Goal: Task Accomplishment & Management: Manage account settings

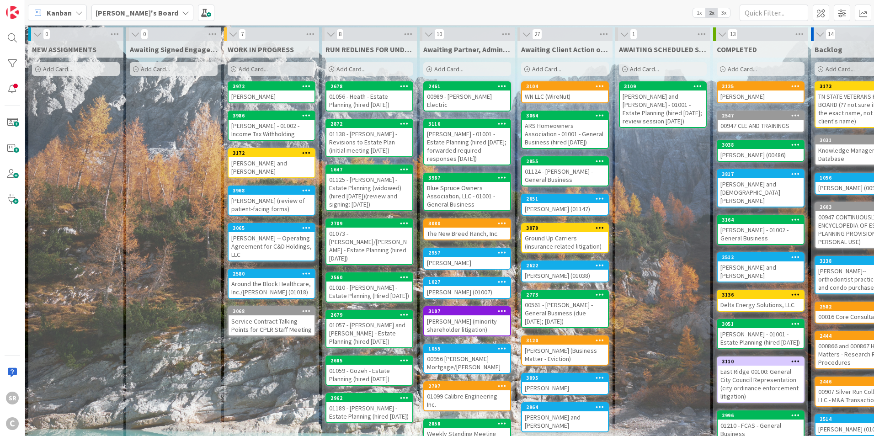
click at [268, 124] on div "[PERSON_NAME] - 01002 - Income Tax Withholding" at bounding box center [272, 130] width 86 height 20
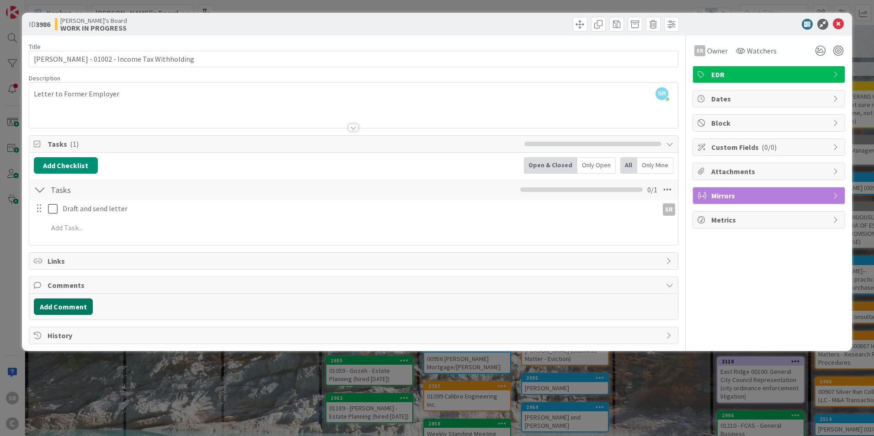
click at [71, 306] on button "Add Comment" at bounding box center [63, 307] width 59 height 16
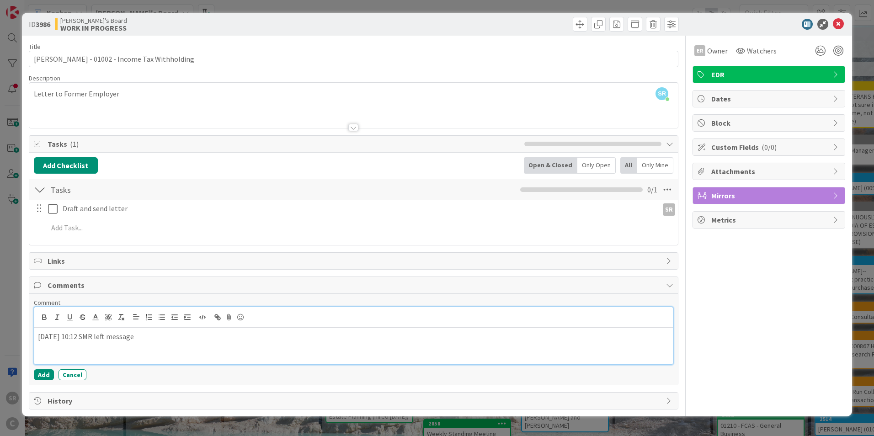
click at [199, 348] on div "[DATE] 10:12 SMR left message" at bounding box center [353, 346] width 639 height 37
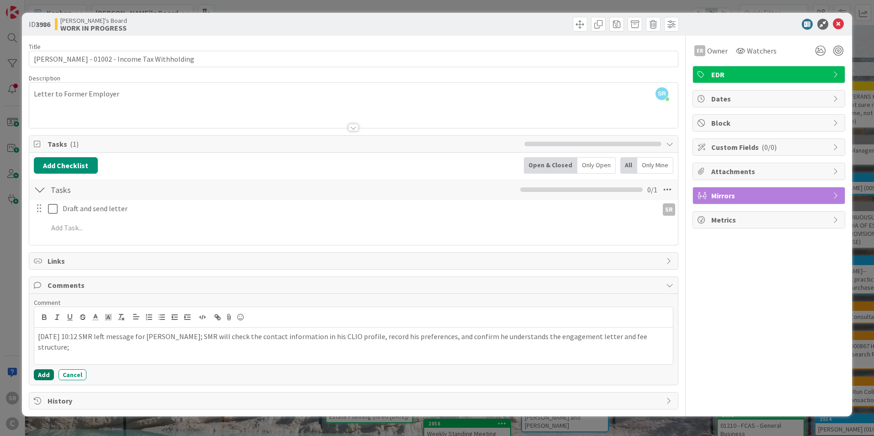
click at [47, 374] on button "Add" at bounding box center [44, 374] width 20 height 11
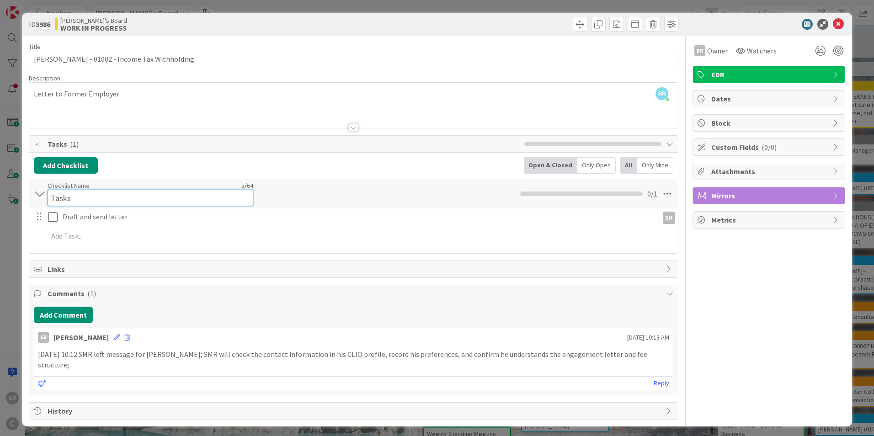
click at [63, 187] on div "Checklist Name 5 / 64 Tasks" at bounding box center [151, 193] width 206 height 25
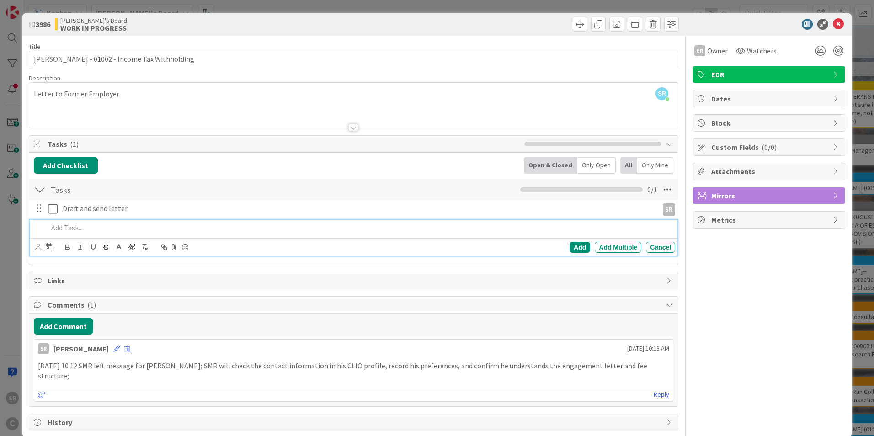
click at [141, 235] on div at bounding box center [359, 228] width 631 height 16
click at [64, 148] on span "Tasks ( 1 )" at bounding box center [284, 144] width 472 height 11
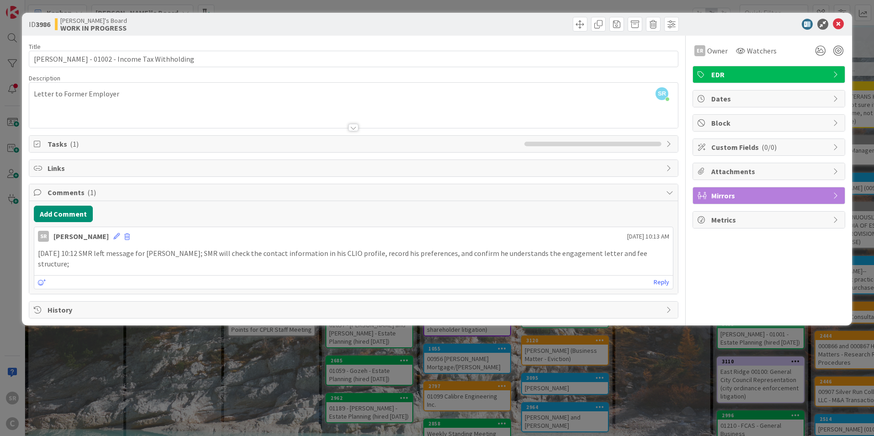
drag, startPoint x: 53, startPoint y: 151, endPoint x: 50, endPoint y: 147, distance: 4.9
click at [51, 149] on div "Tasks ( 1 )" at bounding box center [353, 144] width 649 height 16
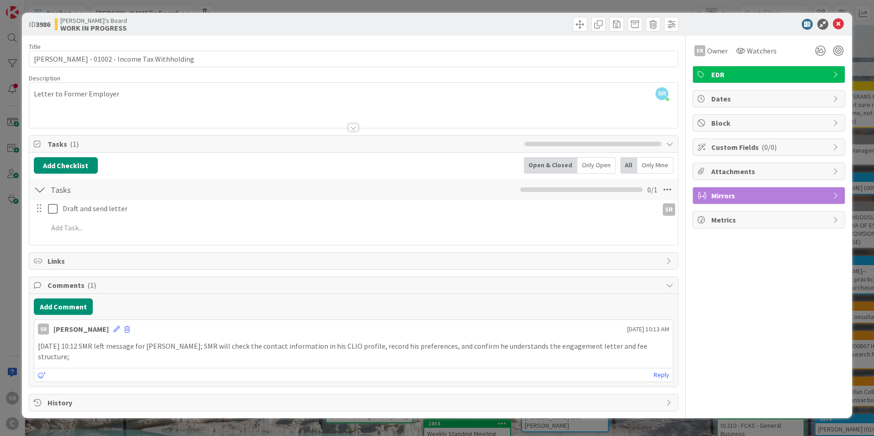
click at [50, 143] on span "Tasks ( 1 )" at bounding box center [284, 144] width 472 height 11
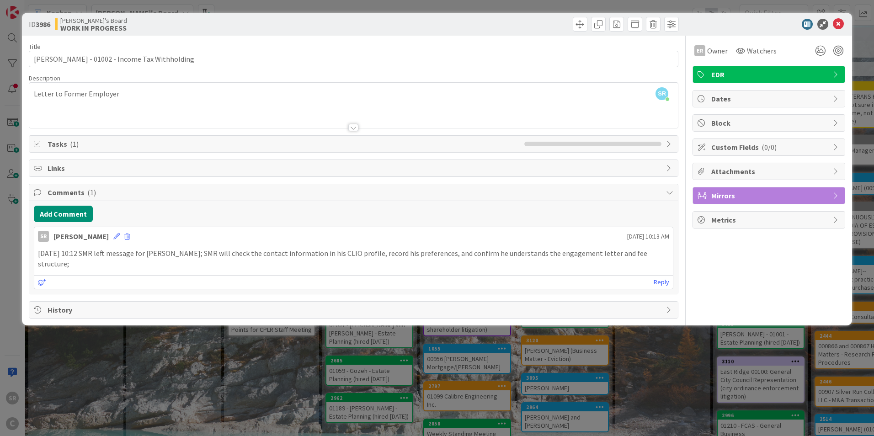
click at [50, 144] on span "Tasks ( 1 )" at bounding box center [284, 144] width 472 height 11
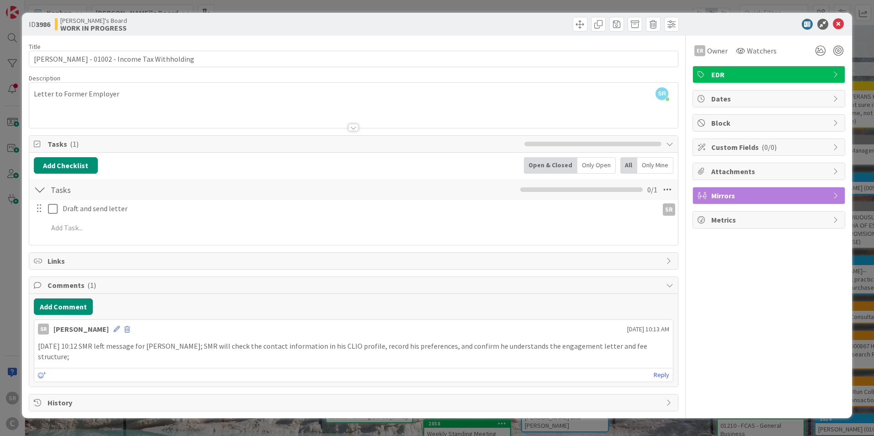
click at [35, 142] on icon at bounding box center [38, 143] width 9 height 7
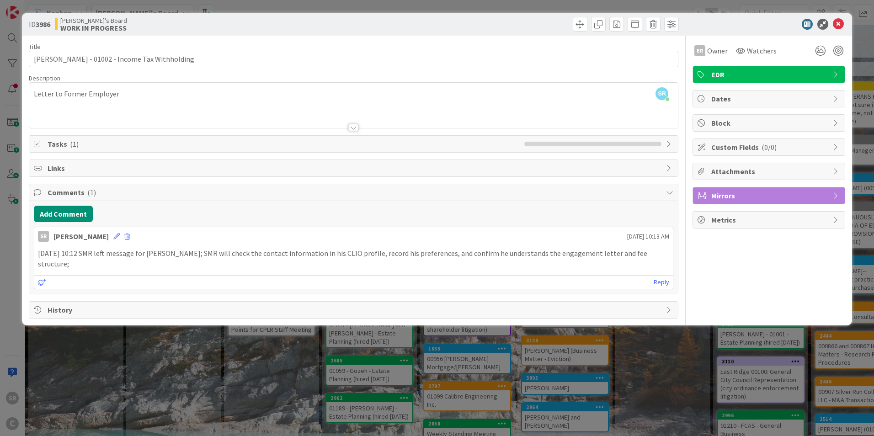
click at [38, 140] on icon at bounding box center [38, 143] width 9 height 7
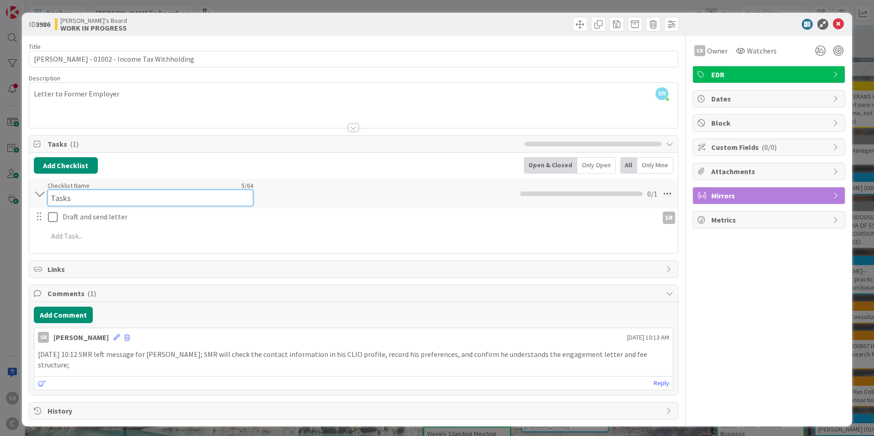
click at [56, 190] on input "Tasks" at bounding box center [151, 198] width 206 height 16
drag, startPoint x: 96, startPoint y: 201, endPoint x: -44, endPoint y: 185, distance: 140.8
click at [0, 185] on html "SR C Kanban [PERSON_NAME]'s Board 1x 2x 3x 0 NEW ASSIGNMENTS Add Card... 0 Awai…" at bounding box center [437, 218] width 874 height 436
paste input "Issue with Delta and Conduent regarding Payroll Deduction"
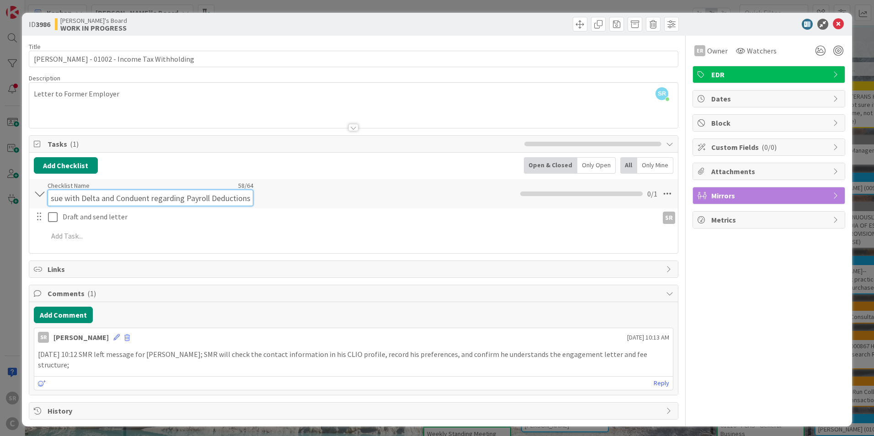
type input "Issue with Delta and Conduent regarding Payroll Deductions"
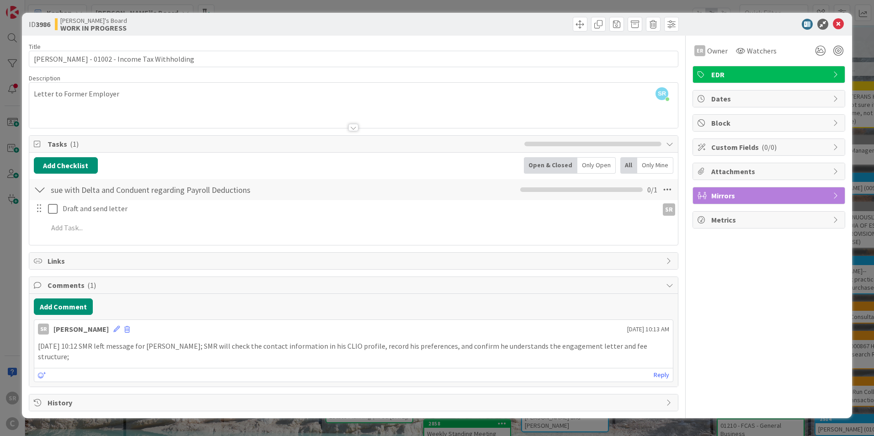
scroll to position [0, 0]
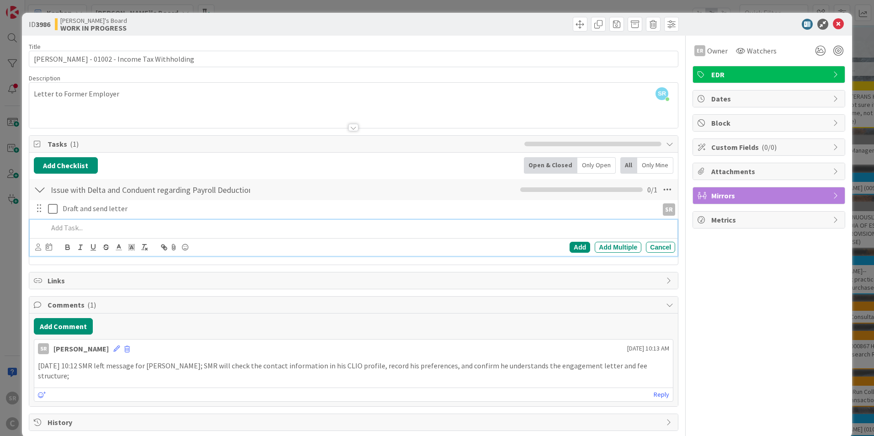
click at [61, 227] on p at bounding box center [360, 228] width 624 height 11
click at [575, 246] on div "Add" at bounding box center [580, 247] width 21 height 11
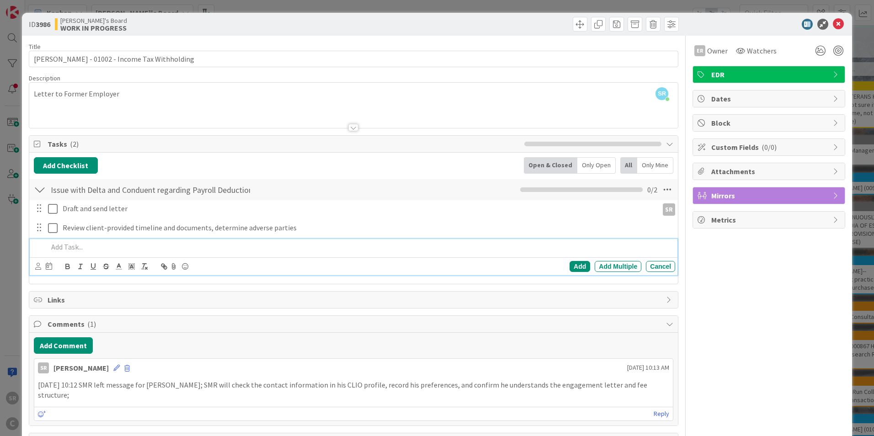
click at [67, 248] on p at bounding box center [360, 247] width 624 height 11
click at [570, 267] on div "Add" at bounding box center [580, 266] width 21 height 11
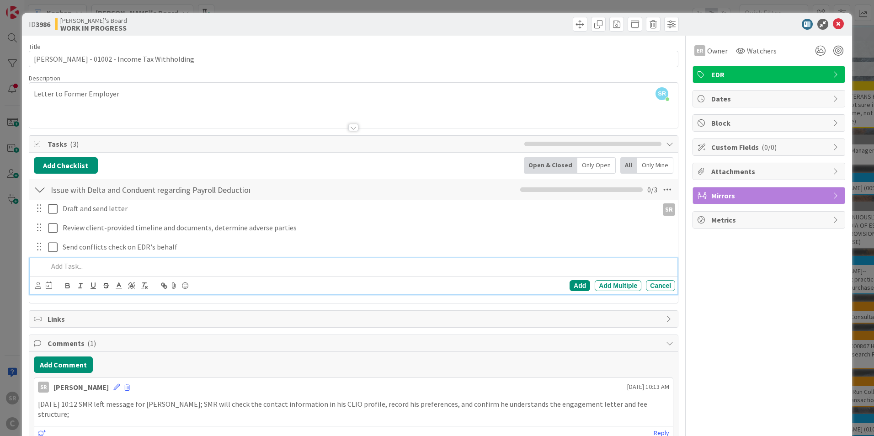
click at [73, 270] on p at bounding box center [360, 266] width 624 height 11
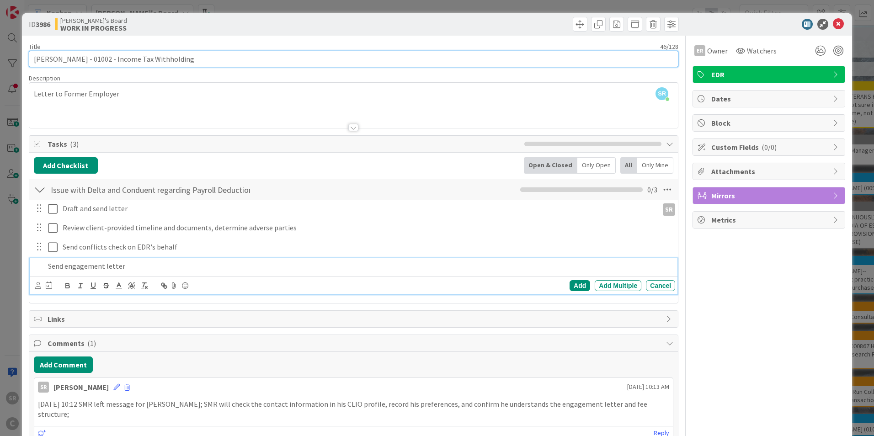
click at [197, 61] on input "[PERSON_NAME] - 01002 - Income Tax Withholding" at bounding box center [354, 59] width 650 height 16
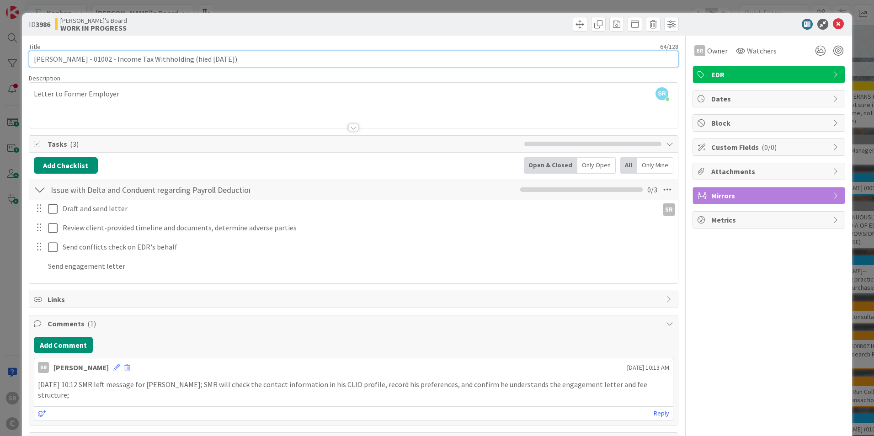
click at [189, 59] on input "[PERSON_NAME] - 01002 - Income Tax Withholding (hied [DATE])" at bounding box center [354, 59] width 650 height 16
type input "[PERSON_NAME] - 01002 - Income Tax Withholding (hired [DATE])"
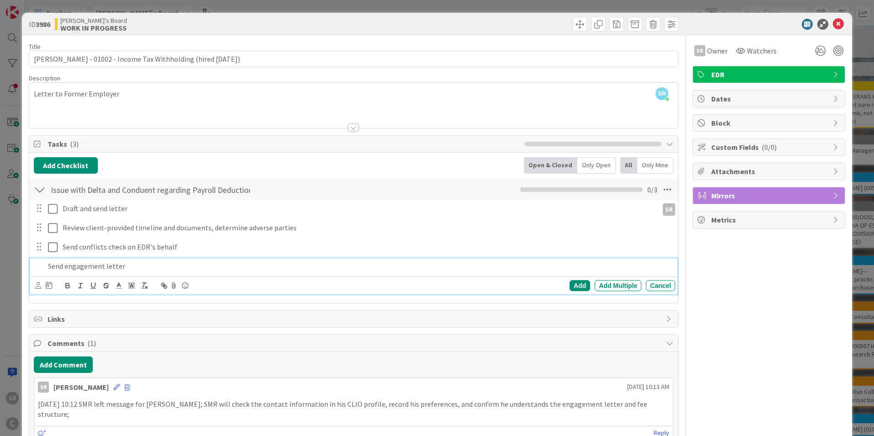
click at [120, 268] on p "Send engagement letter" at bounding box center [360, 266] width 624 height 11
click at [570, 288] on div "Add" at bounding box center [580, 285] width 21 height 11
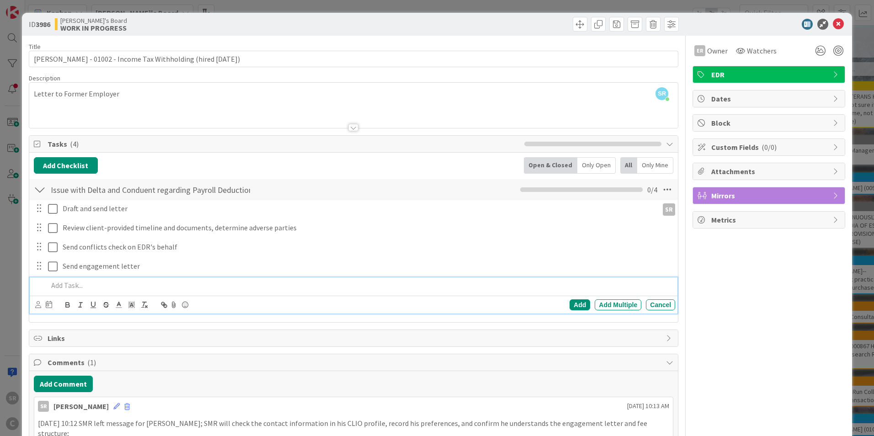
click at [69, 283] on p at bounding box center [360, 285] width 624 height 11
click at [578, 301] on div "Add" at bounding box center [580, 304] width 21 height 11
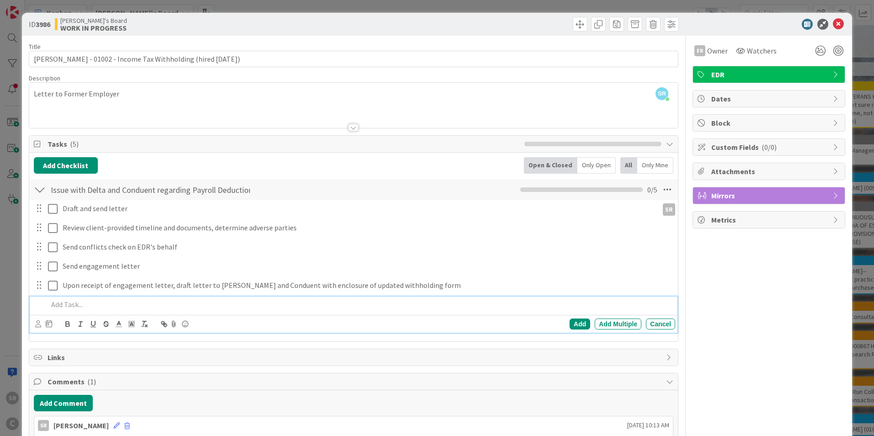
click at [73, 307] on p at bounding box center [360, 304] width 624 height 11
click at [578, 326] on div "Add" at bounding box center [580, 324] width 21 height 11
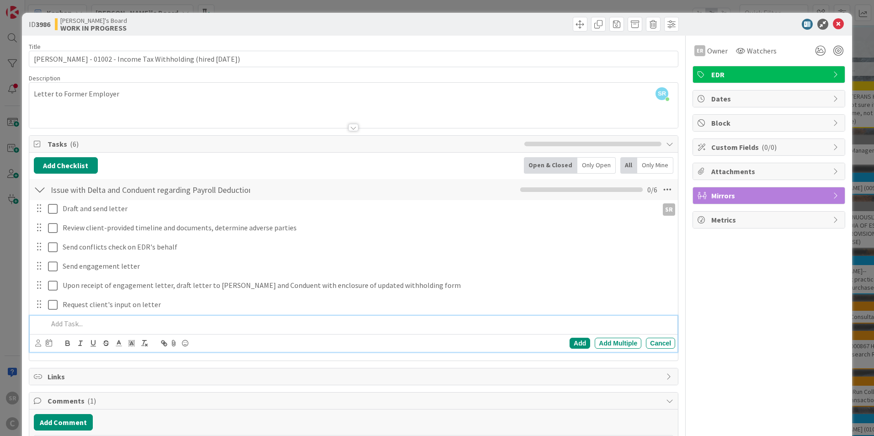
click at [60, 326] on p at bounding box center [360, 324] width 624 height 11
click at [570, 343] on div "Add" at bounding box center [580, 343] width 21 height 11
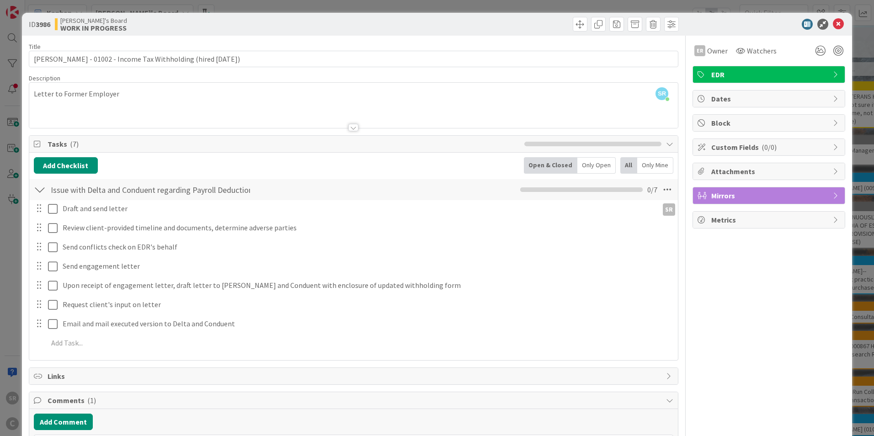
drag, startPoint x: 75, startPoint y: 332, endPoint x: 73, endPoint y: 337, distance: 6.1
click at [75, 332] on div "Email and mail executed version to Delta and Conduent Update Cancel" at bounding box center [354, 324] width 648 height 16
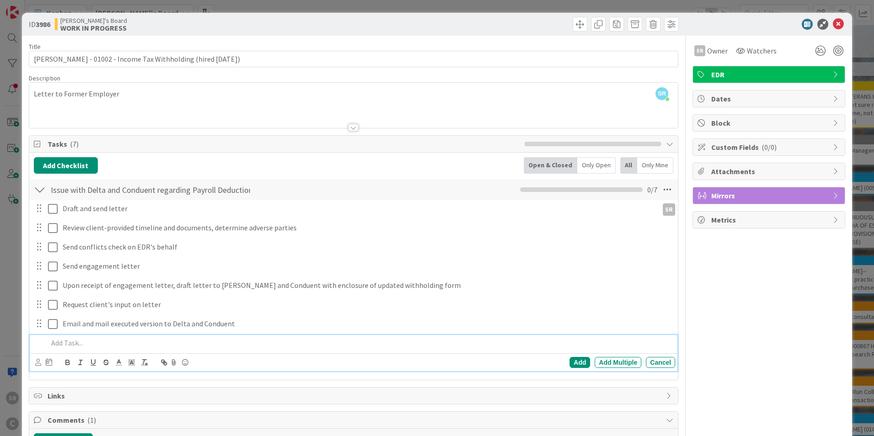
click at [72, 341] on p at bounding box center [360, 343] width 624 height 11
click at [577, 364] on div "Add" at bounding box center [580, 362] width 21 height 11
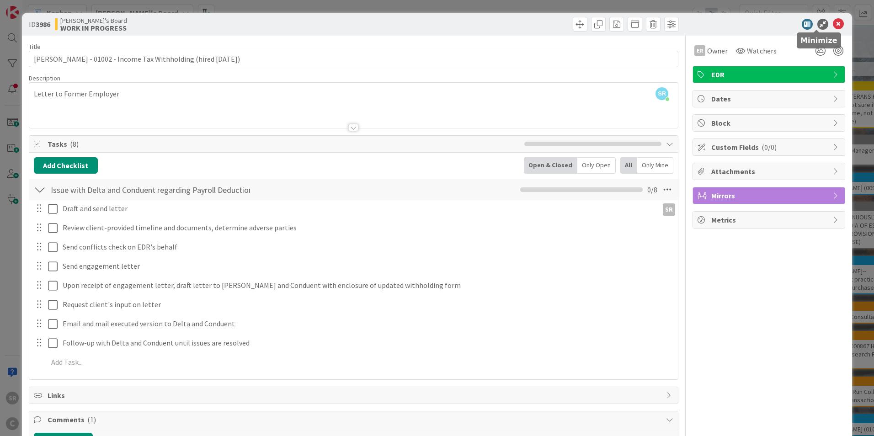
click at [817, 21] on icon at bounding box center [822, 24] width 11 height 11
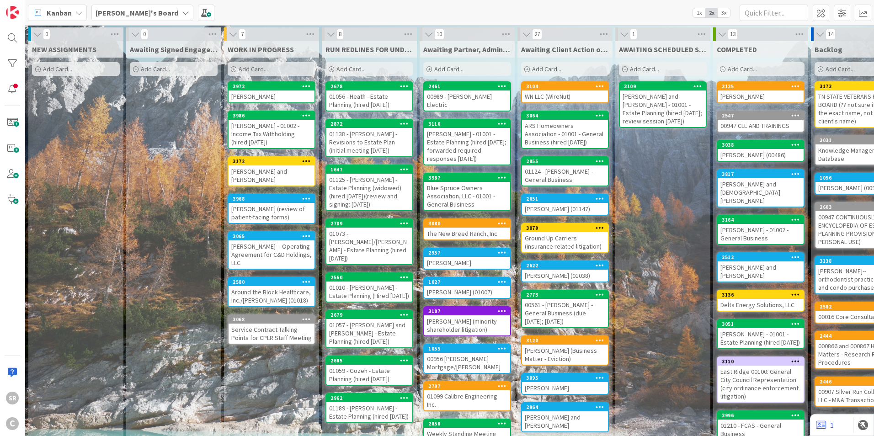
click at [263, 140] on div "[PERSON_NAME] - 01002 - Income Tax Withholding (hired [DATE])" at bounding box center [272, 134] width 86 height 28
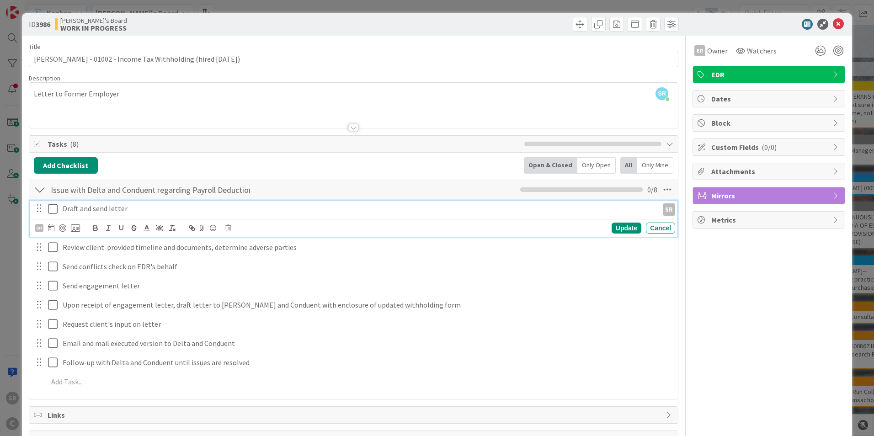
click at [51, 210] on icon at bounding box center [55, 208] width 14 height 11
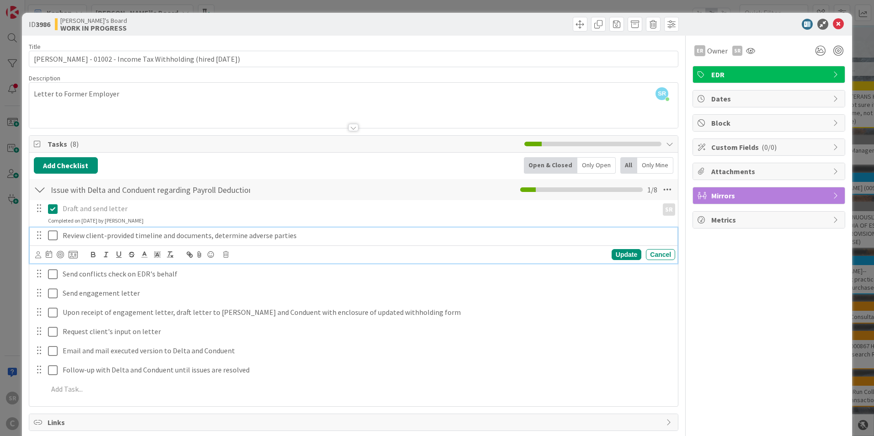
click at [51, 235] on icon at bounding box center [55, 235] width 14 height 11
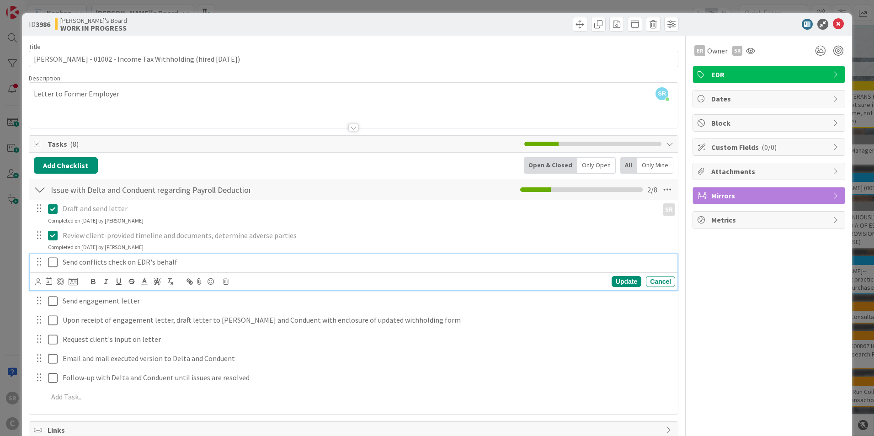
click at [56, 261] on icon at bounding box center [55, 262] width 14 height 11
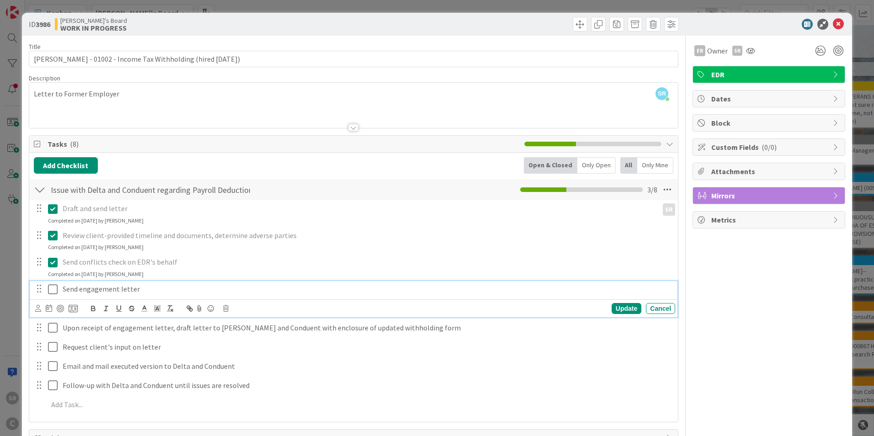
click at [53, 288] on icon at bounding box center [55, 289] width 14 height 11
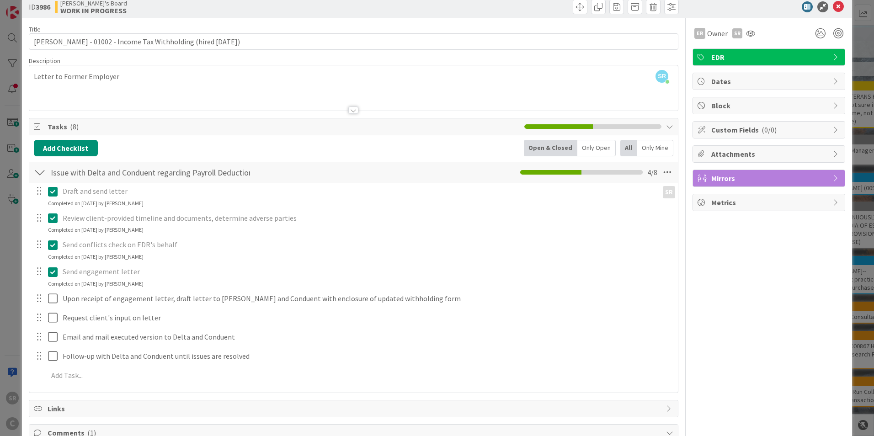
scroll to position [23, 0]
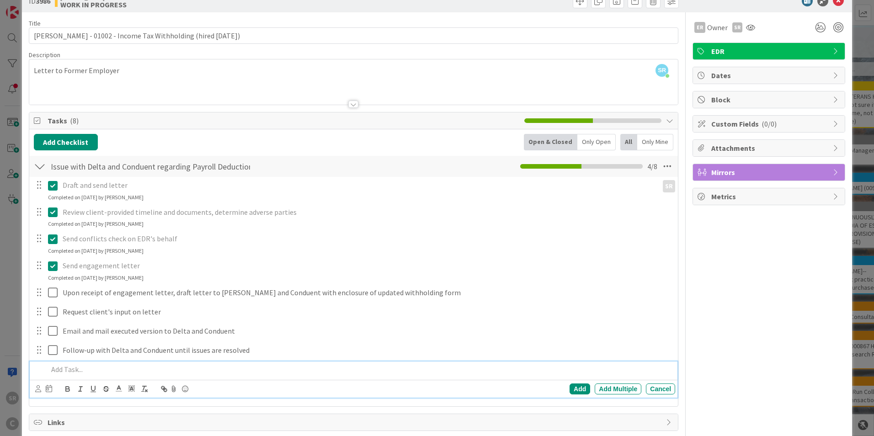
click at [68, 367] on p at bounding box center [360, 369] width 624 height 11
click at [577, 388] on div "Add" at bounding box center [580, 389] width 21 height 11
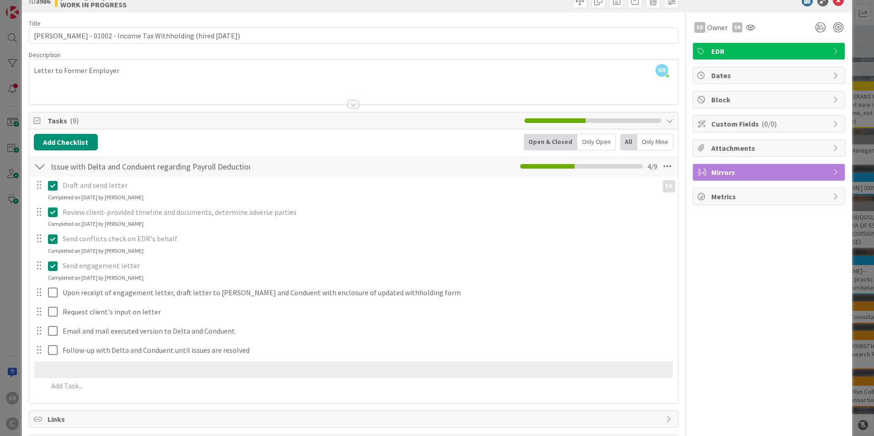
scroll to position [26, 0]
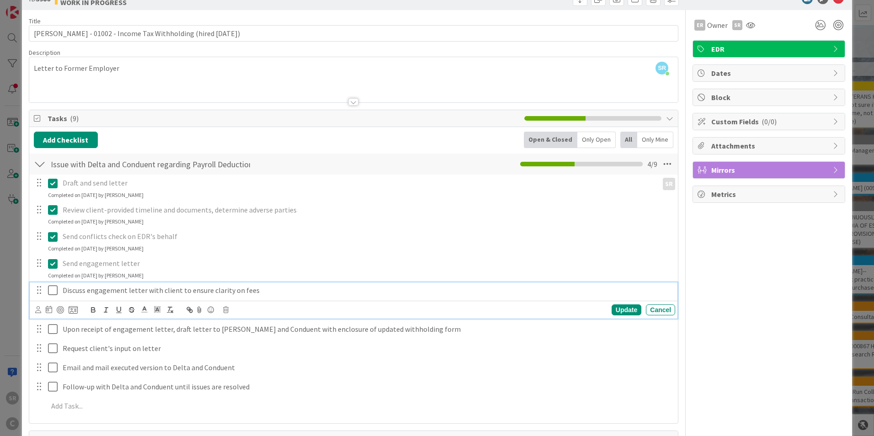
click at [53, 290] on icon at bounding box center [55, 290] width 14 height 11
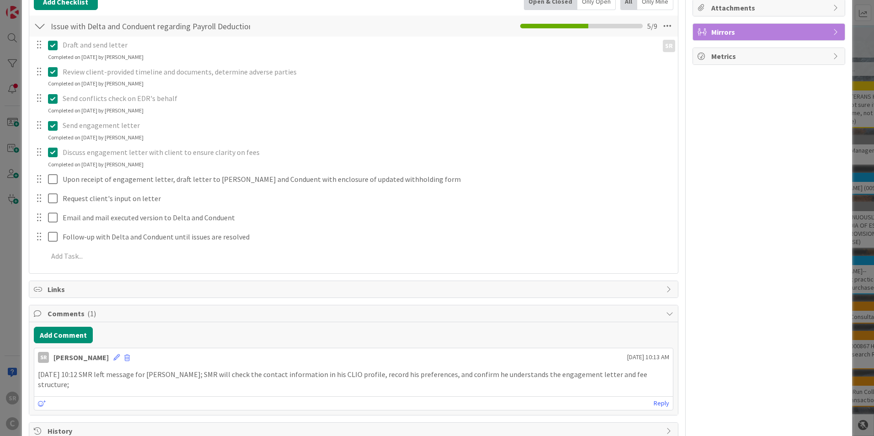
scroll to position [176, 0]
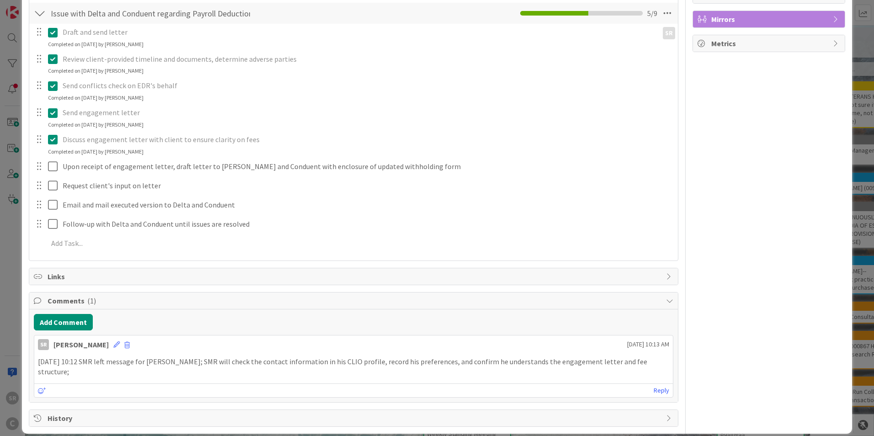
click at [53, 32] on icon at bounding box center [55, 32] width 14 height 11
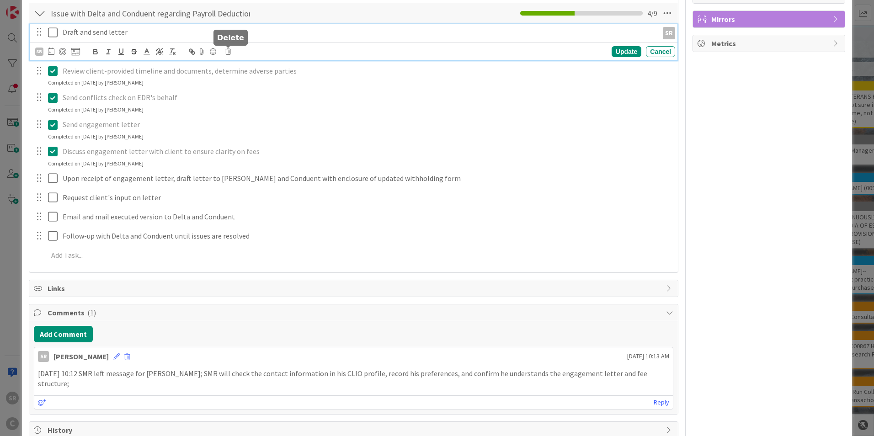
click at [228, 51] on icon at bounding box center [227, 51] width 5 height 6
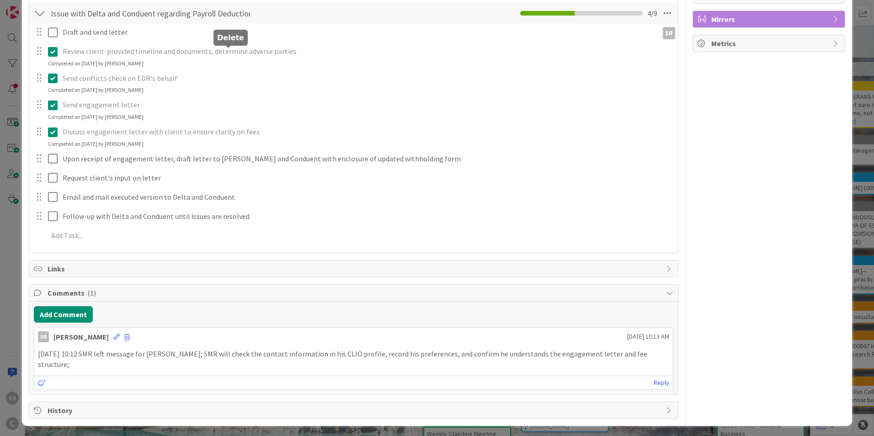
click at [246, 87] on div "Draft and send letter SR SR Are you sure you want to delete this task? Delete C…" at bounding box center [354, 136] width 640 height 224
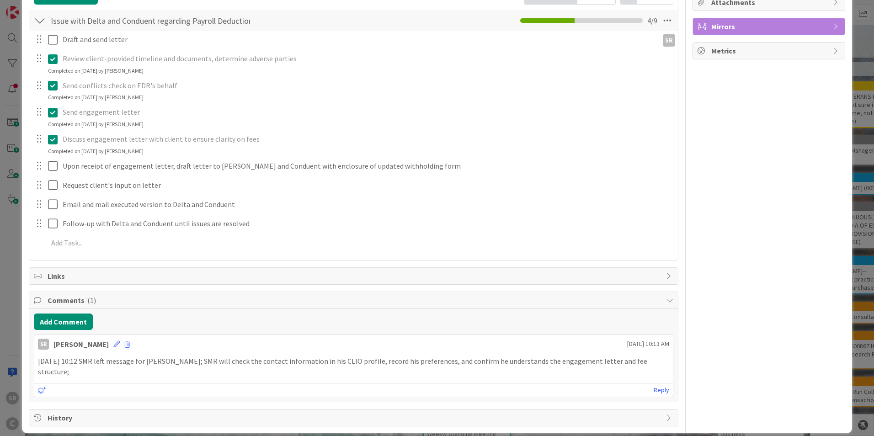
click at [41, 41] on div at bounding box center [39, 39] width 12 height 14
click at [41, 40] on div at bounding box center [39, 39] width 12 height 14
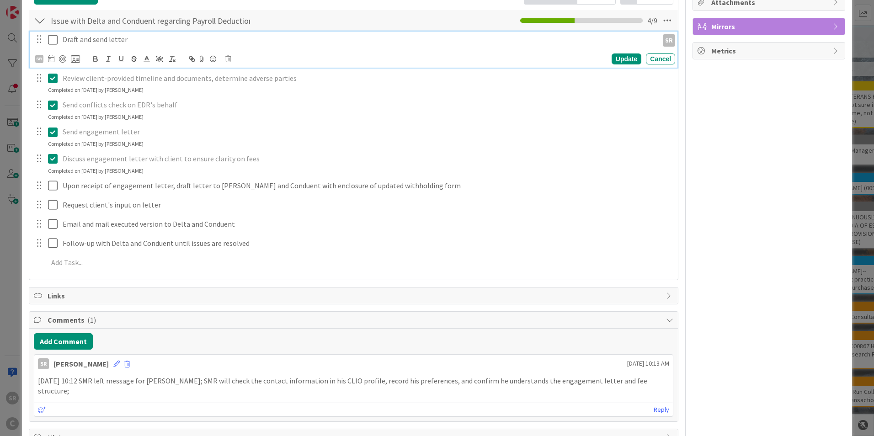
click at [71, 39] on p "Draft and send letter" at bounding box center [359, 39] width 592 height 11
click at [229, 59] on icon at bounding box center [227, 59] width 5 height 6
click at [252, 101] on div "Delete" at bounding box center [252, 98] width 34 height 16
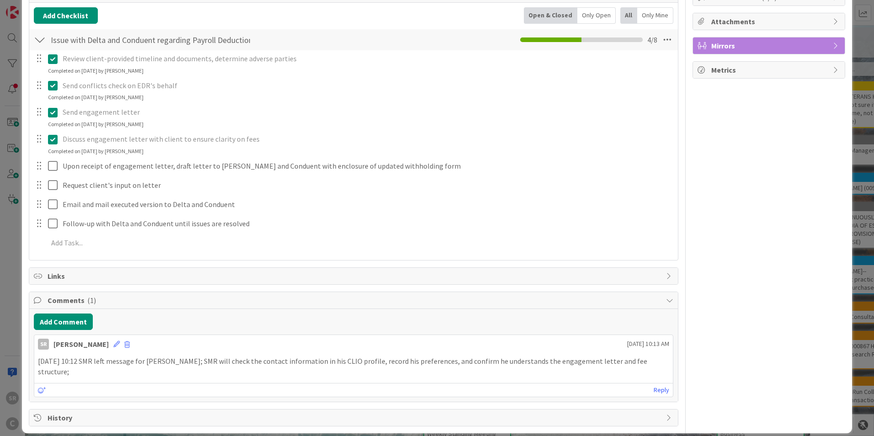
click at [40, 139] on div at bounding box center [39, 139] width 12 height 14
click at [63, 314] on button "Add Comment" at bounding box center [63, 322] width 59 height 16
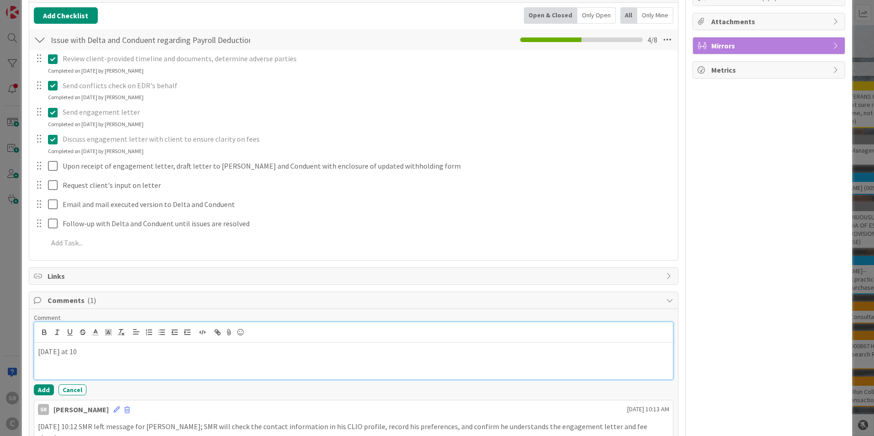
click at [136, 355] on p "[DATE] at 10" at bounding box center [353, 352] width 631 height 11
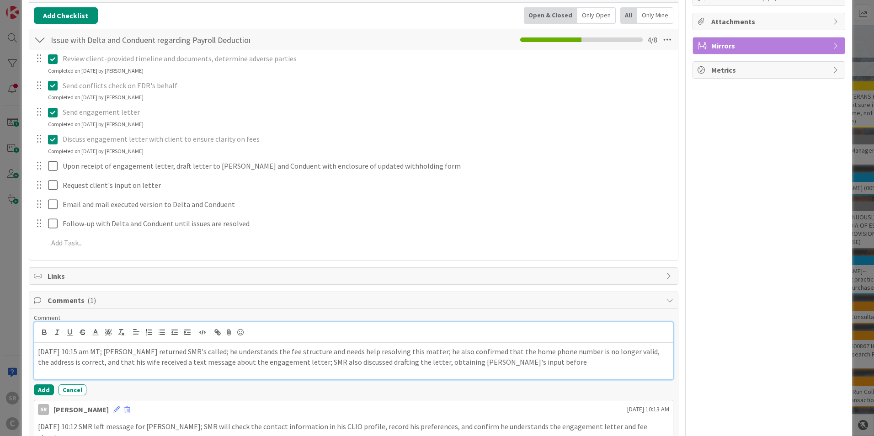
click at [557, 367] on p "[DATE] 10:15 am MT; [PERSON_NAME] returned SMR's called; he understands the fee…" at bounding box center [353, 357] width 631 height 21
click at [42, 392] on button "Add" at bounding box center [44, 391] width 20 height 11
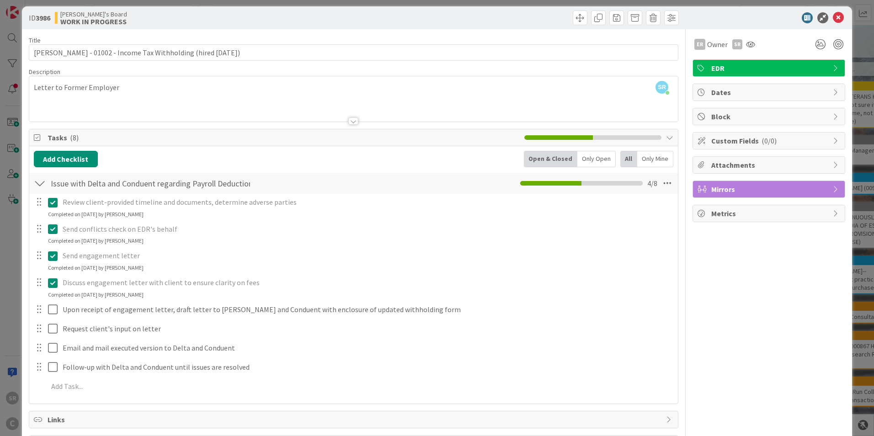
scroll to position [0, 0]
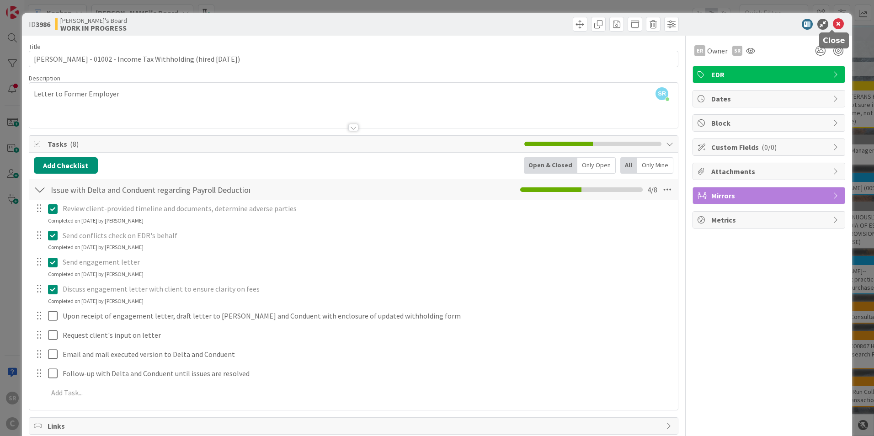
click at [833, 27] on icon at bounding box center [838, 24] width 11 height 11
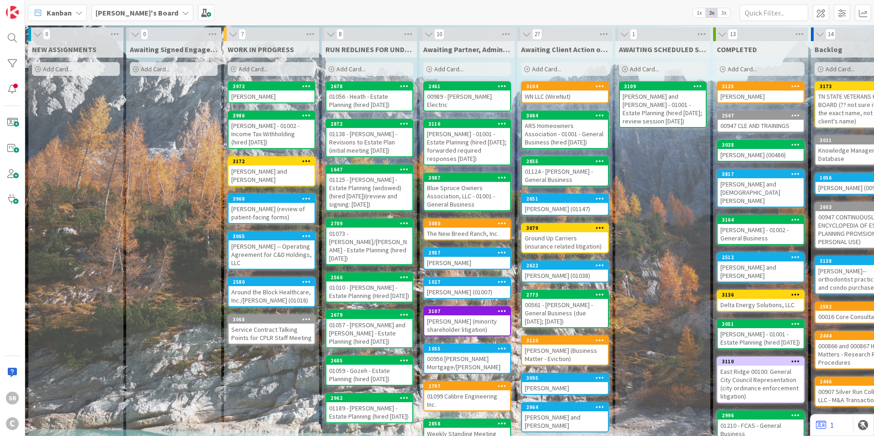
click at [283, 92] on div "[PERSON_NAME]" at bounding box center [272, 97] width 86 height 12
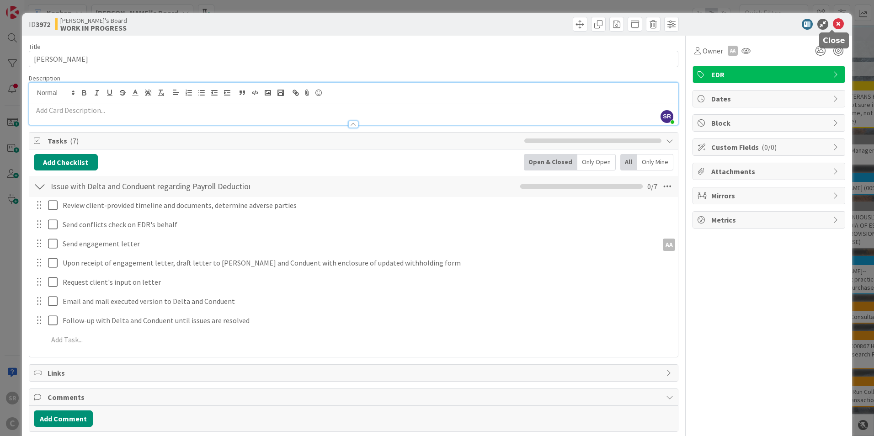
drag, startPoint x: 833, startPoint y: 21, endPoint x: 690, endPoint y: 36, distance: 143.5
click at [834, 21] on icon at bounding box center [838, 24] width 11 height 11
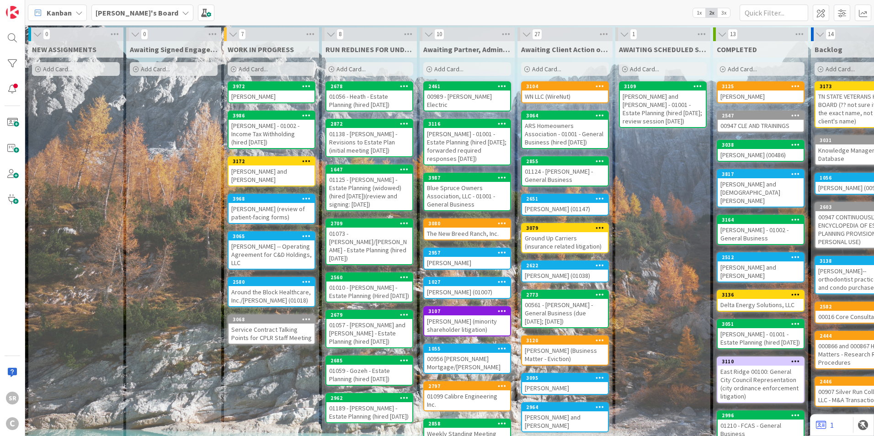
click at [311, 86] on div at bounding box center [306, 86] width 16 height 6
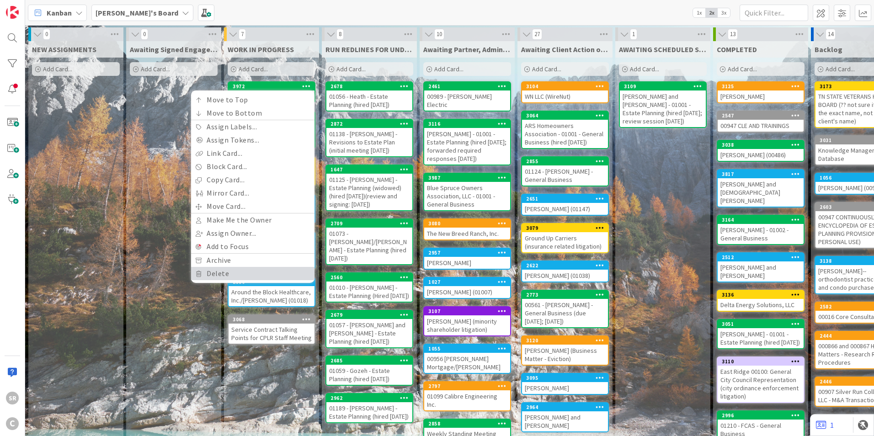
click at [215, 274] on link "Delete" at bounding box center [252, 273] width 123 height 13
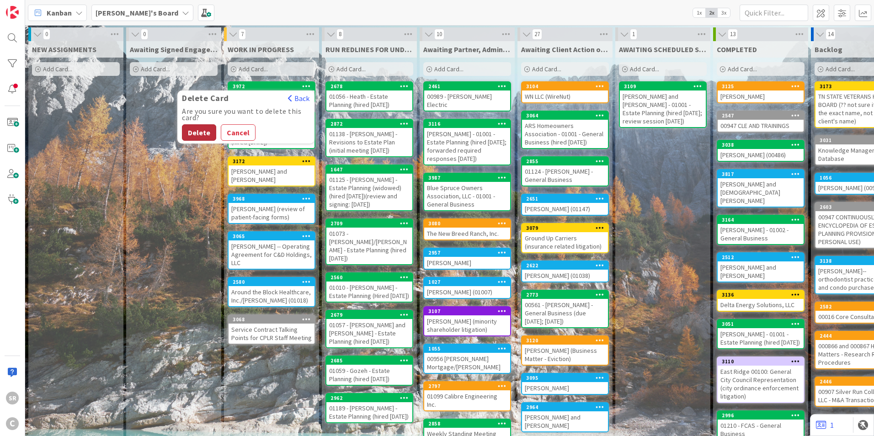
click at [203, 130] on button "Delete" at bounding box center [199, 132] width 34 height 16
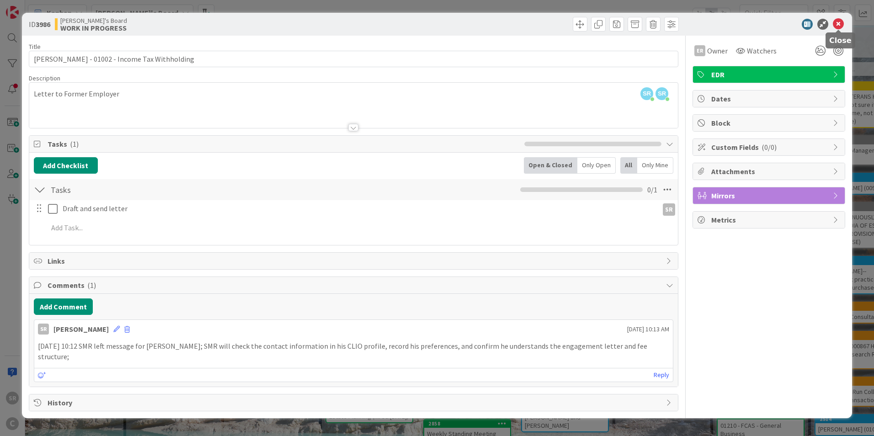
drag, startPoint x: 841, startPoint y: 23, endPoint x: 826, endPoint y: 25, distance: 15.2
click at [841, 23] on icon at bounding box center [838, 24] width 11 height 11
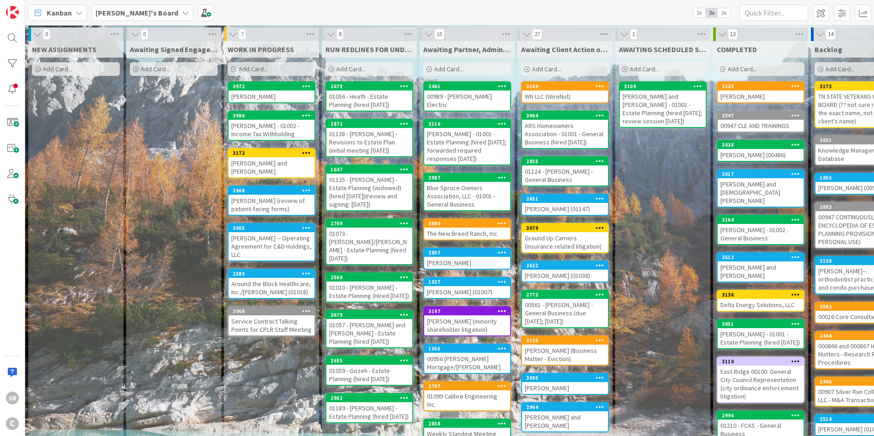
click at [268, 93] on div "[PERSON_NAME]" at bounding box center [272, 97] width 86 height 12
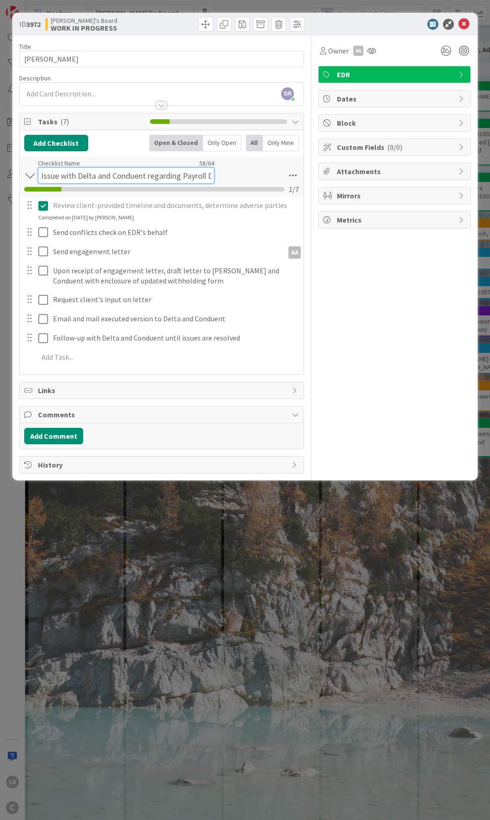
click at [91, 169] on input "Issue with Delta and Conduent regarding Payroll Deductions" at bounding box center [126, 175] width 176 height 16
drag, startPoint x: 42, startPoint y: 177, endPoint x: 238, endPoint y: 188, distance: 196.9
click at [238, 188] on div "Issue with Delta and Conduent regarding Payroll Deductions Checklist Name 58 / …" at bounding box center [162, 177] width 284 height 40
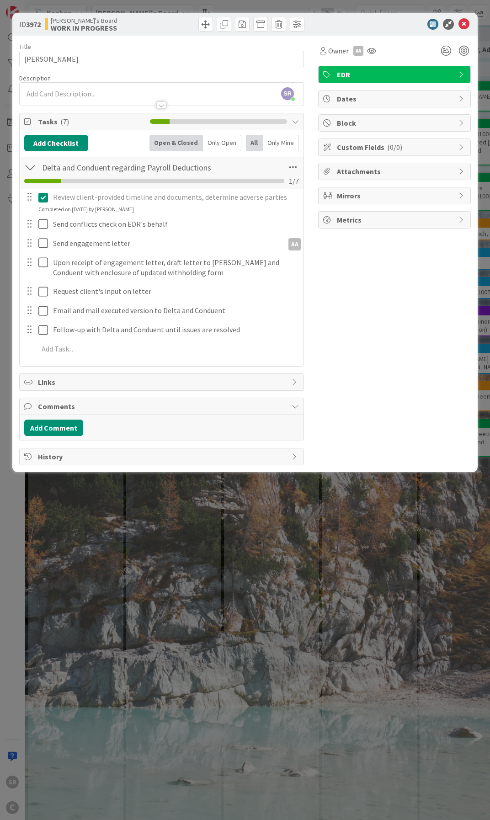
scroll to position [0, 0]
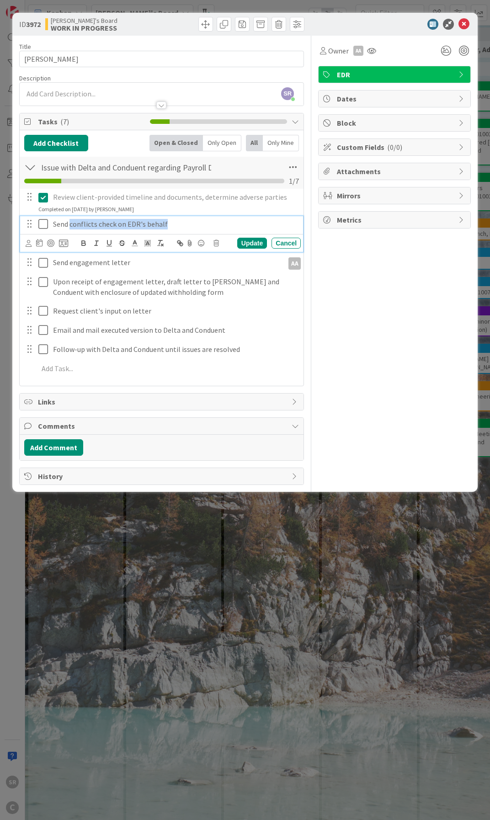
drag, startPoint x: 171, startPoint y: 224, endPoint x: 71, endPoint y: 228, distance: 100.2
click at [71, 228] on div "Send conflicts check on EDR's behalf" at bounding box center [174, 224] width 251 height 16
click at [93, 192] on p "Review client-provided timeline and documents, determine adverse parties" at bounding box center [175, 197] width 244 height 11
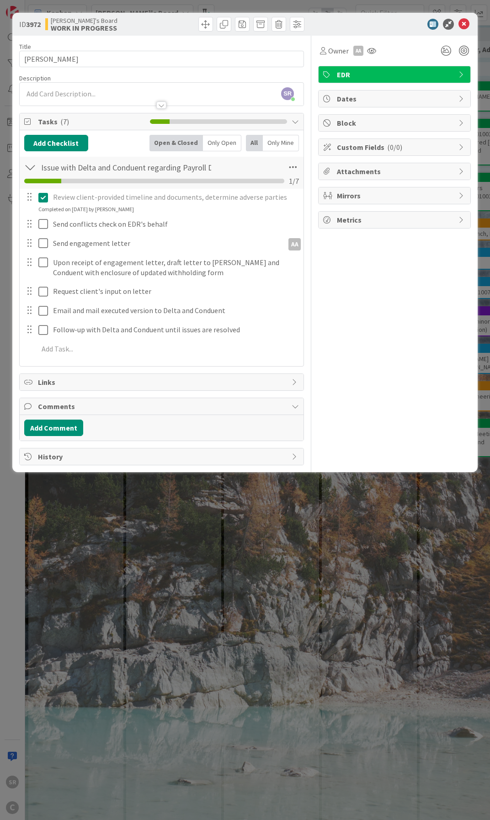
click at [96, 197] on p "Review client-provided timeline and documents, determine adverse parties" at bounding box center [175, 197] width 244 height 11
click at [44, 197] on icon at bounding box center [45, 197] width 14 height 11
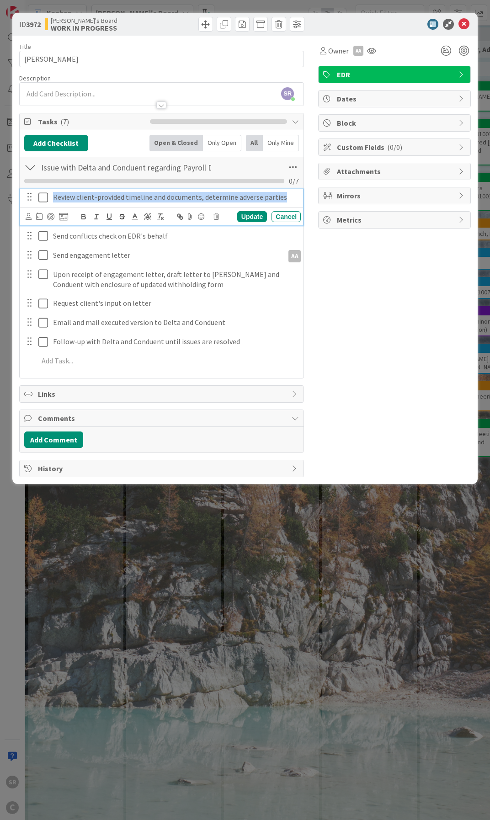
drag, startPoint x: 290, startPoint y: 200, endPoint x: 13, endPoint y: 208, distance: 276.7
click at [13, 208] on div "ID 3972 Serena's Board WORK IN PROGRESS Title 14 / 128 Schwab, Allen Descriptio…" at bounding box center [244, 248] width 465 height 471
copy p "Review client-provided timeline and documents, determine adverse parties"
drag, startPoint x: 171, startPoint y: 221, endPoint x: 71, endPoint y: 219, distance: 99.2
click at [72, 220] on div "Update Cancel" at bounding box center [163, 216] width 275 height 13
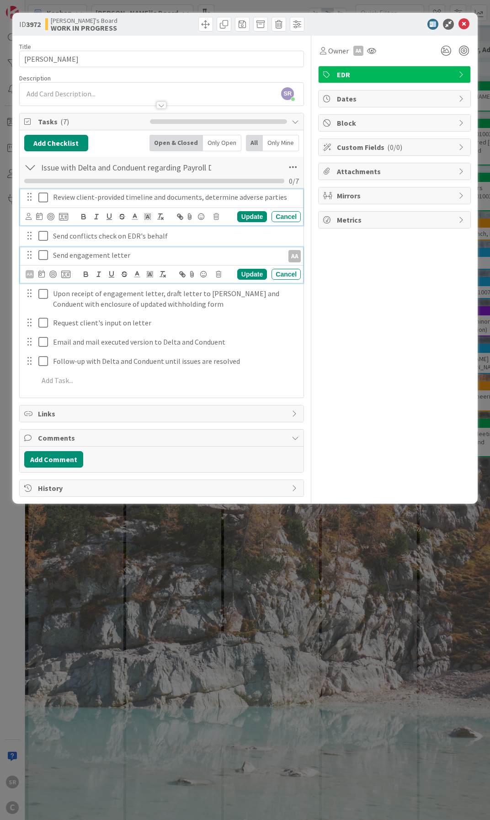
click at [151, 248] on div "Send engagement letter" at bounding box center [166, 255] width 235 height 16
click at [168, 215] on p "Send conflicts check on EDR's behalf" at bounding box center [175, 216] width 244 height 11
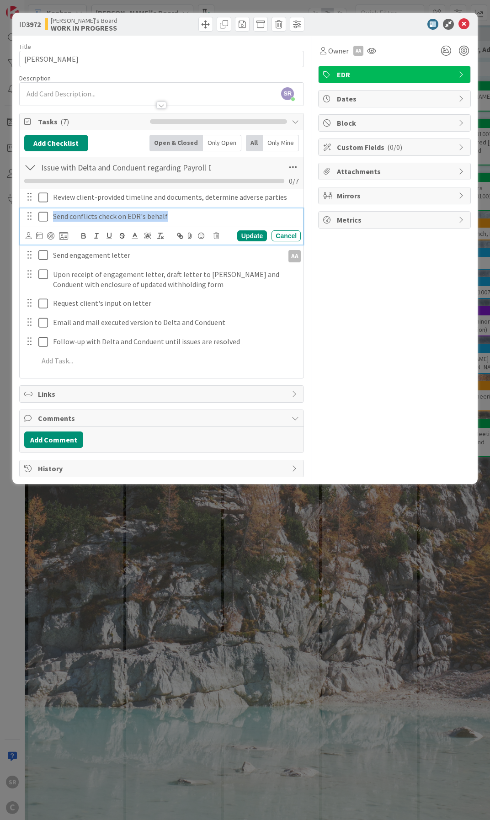
drag, startPoint x: 168, startPoint y: 215, endPoint x: 46, endPoint y: 220, distance: 122.2
click at [46, 220] on div "Send conflicts check on EDR's behalf" at bounding box center [162, 216] width 277 height 16
copy p "Send conflicts check on EDR's behalf"
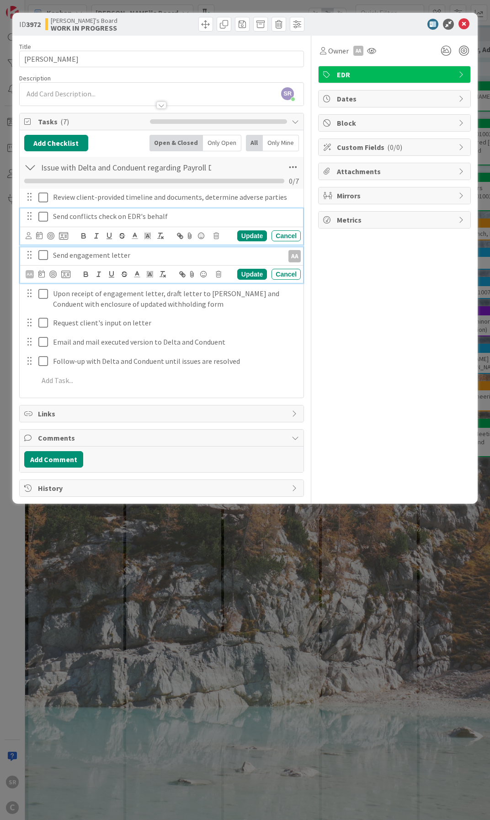
click at [79, 259] on p "Send engagement letter" at bounding box center [166, 255] width 227 height 11
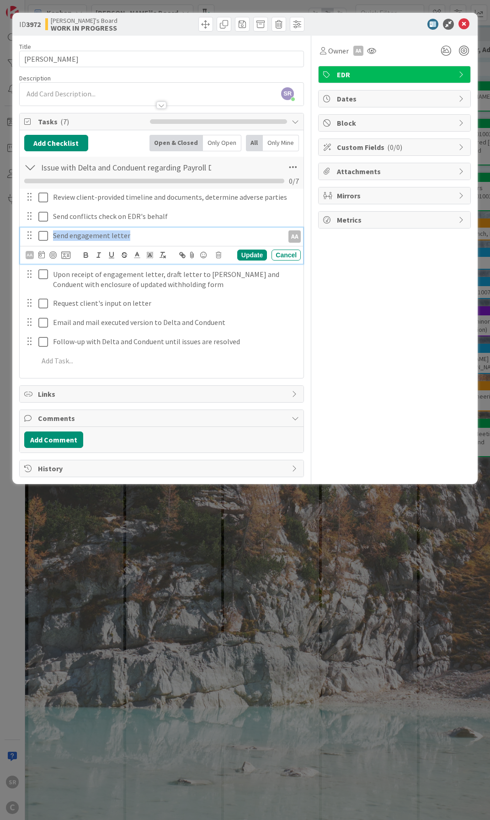
drag, startPoint x: 134, startPoint y: 235, endPoint x: 47, endPoint y: 235, distance: 87.3
click at [47, 235] on div "Send engagement letter AA" at bounding box center [162, 236] width 277 height 16
copy p "Send engagement letter"
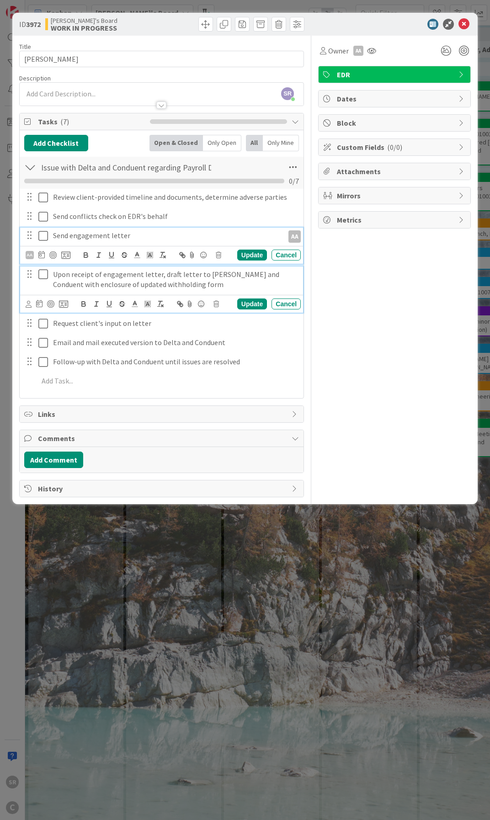
click at [117, 287] on p "Upon receipt of engagement letter, draft letter to [PERSON_NAME] and Conduent w…" at bounding box center [175, 279] width 244 height 21
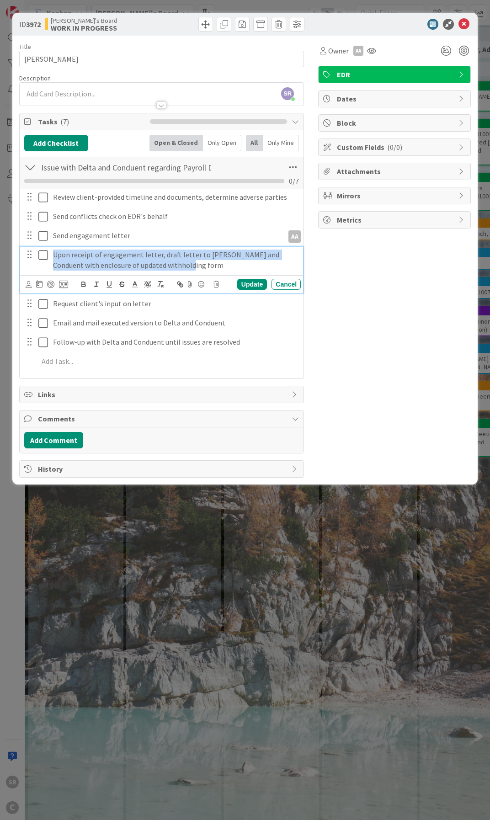
drag, startPoint x: 190, startPoint y: 267, endPoint x: 40, endPoint y: 253, distance: 150.6
click at [40, 253] on div "Upon receipt of engagement letter, draft letter to [PERSON_NAME] and Conduent w…" at bounding box center [162, 260] width 277 height 26
copy p "Upon receipt of engagement letter, draft letter to [PERSON_NAME] and Conduent w…"
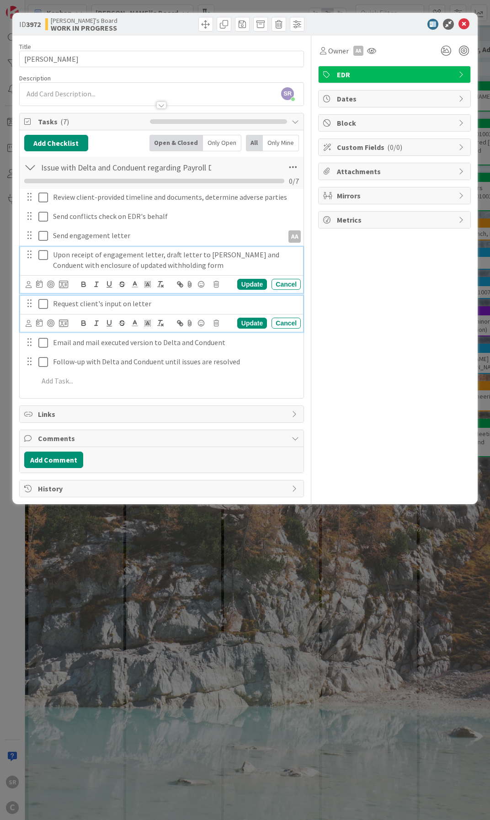
click at [129, 304] on p "Request client's input on letter" at bounding box center [175, 304] width 244 height 11
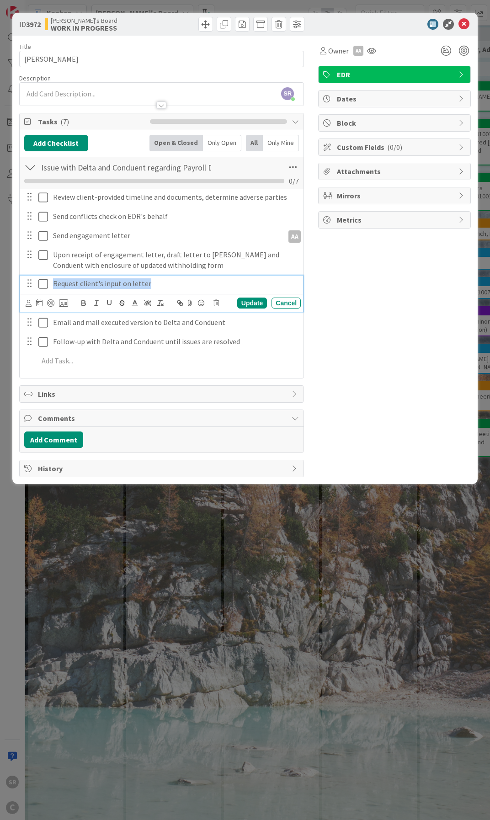
drag, startPoint x: 214, startPoint y: 287, endPoint x: 12, endPoint y: 276, distance: 202.3
click at [12, 276] on div "ID 3972 Serena's Board WORK IN PROGRESS Title 14 / 128 Schwab, Allen Descriptio…" at bounding box center [244, 248] width 465 height 471
copy p "Request client's input on letter"
drag, startPoint x: 225, startPoint y: 304, endPoint x: 124, endPoint y: 309, distance: 100.7
click at [99, 300] on div "Update Cancel" at bounding box center [163, 303] width 275 height 13
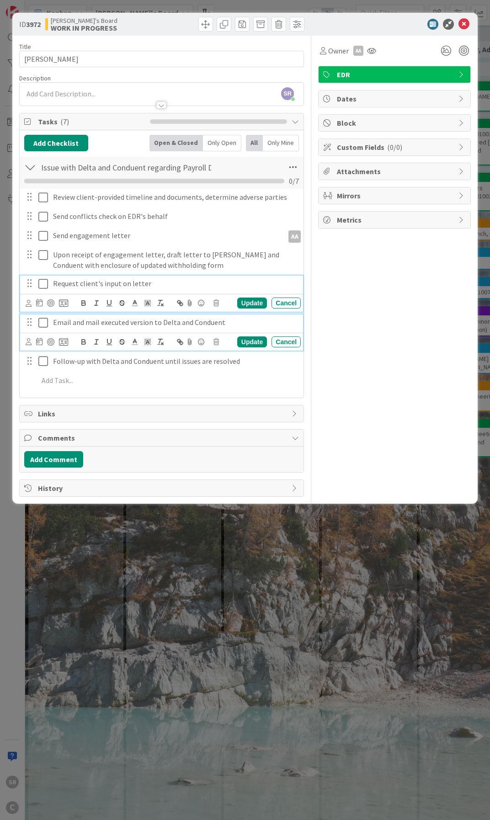
click at [226, 330] on div "Email and mail executed version to Delta and Conduent" at bounding box center [174, 323] width 251 height 16
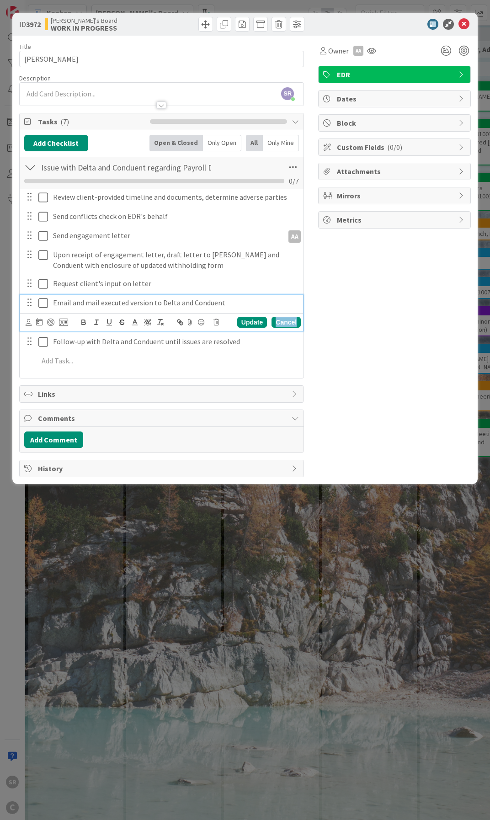
click at [278, 325] on div "Cancel" at bounding box center [286, 322] width 29 height 11
click at [230, 305] on p "Email and mail executed version to Delta and Conduent" at bounding box center [175, 303] width 244 height 11
drag, startPoint x: 229, startPoint y: 304, endPoint x: 54, endPoint y: 297, distance: 174.8
click at [54, 297] on div "Email and mail executed version to Delta and Conduent" at bounding box center [174, 303] width 251 height 16
copy p "Email and mail executed version to Delta and Conduent"
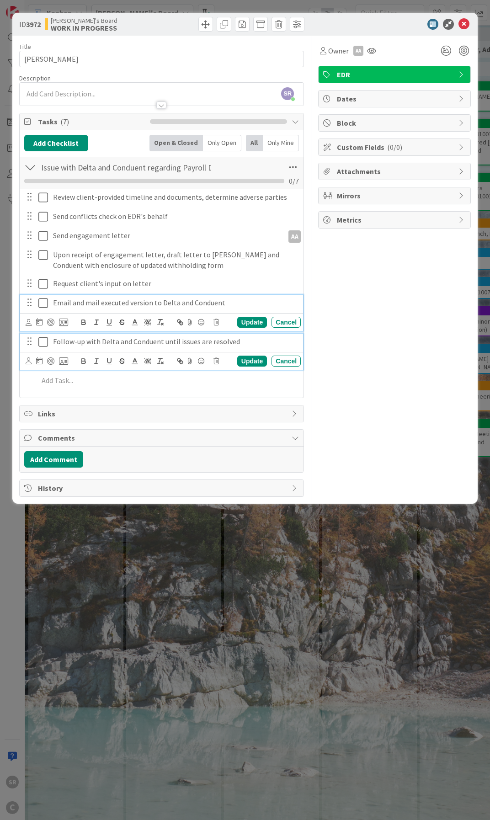
click at [241, 346] on p "Follow-up with Delta and Conduent until issues are resolved" at bounding box center [175, 341] width 244 height 11
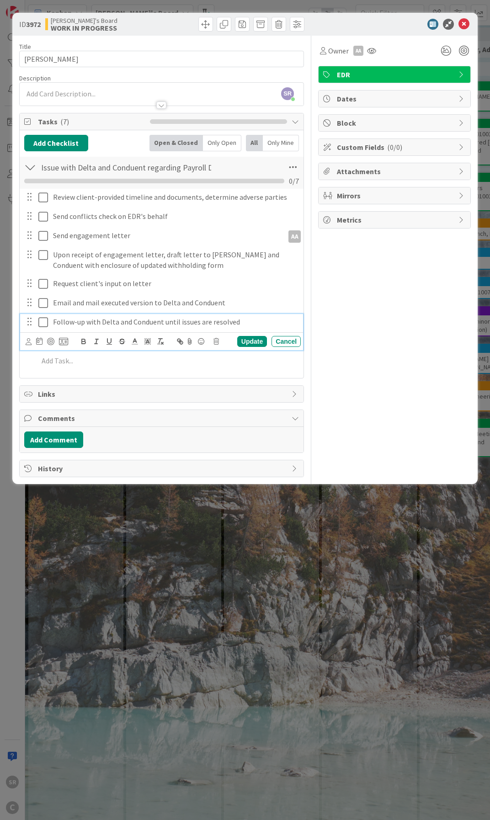
click at [303, 347] on div "Update Cancel" at bounding box center [161, 341] width 283 height 18
drag, startPoint x: 296, startPoint y: 344, endPoint x: 289, endPoint y: 343, distance: 6.9
click at [296, 344] on div "Cancel" at bounding box center [286, 341] width 29 height 11
click at [232, 321] on p "Follow-up with Delta and Conduent until issues are resolved" at bounding box center [175, 322] width 244 height 11
drag, startPoint x: 237, startPoint y: 321, endPoint x: 54, endPoint y: 320, distance: 182.9
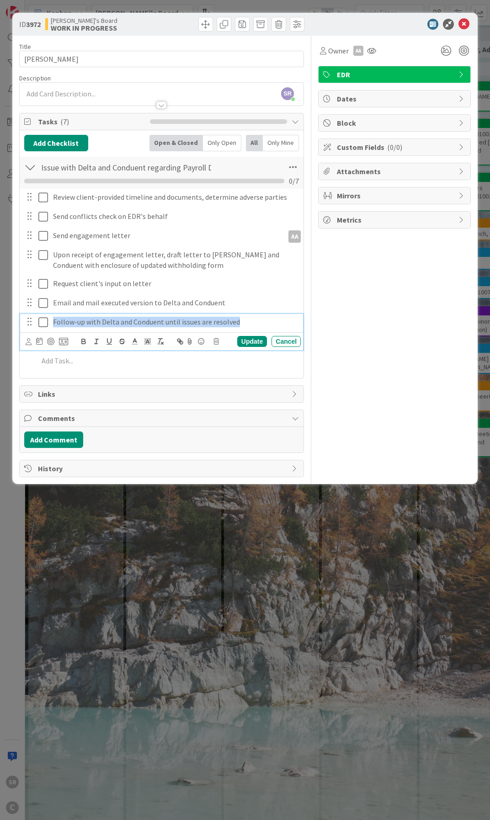
click at [54, 320] on p "Follow-up with Delta and Conduent until issues are resolved" at bounding box center [175, 322] width 244 height 11
copy p "Follow-up with Delta and Conduent until issues are resolved"
click at [294, 340] on div "Cancel" at bounding box center [286, 341] width 29 height 11
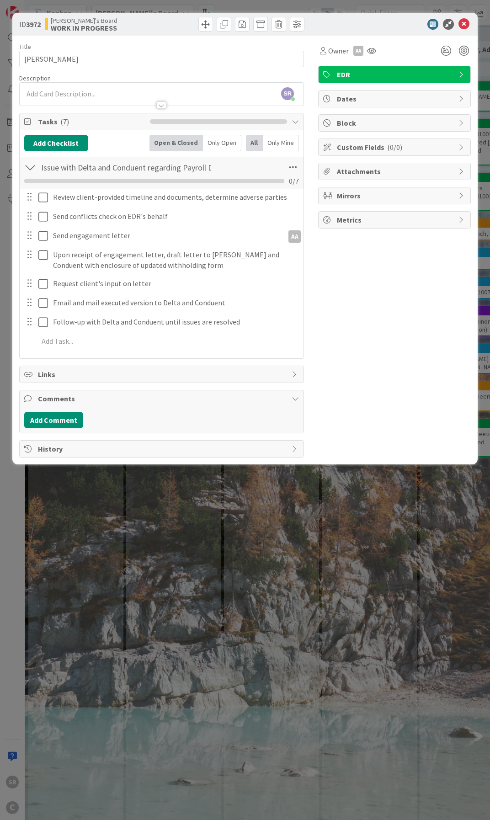
click at [428, 341] on div "Owner AA EDR Dates Block Custom Fields ( 0/0 ) Attachments Mirrors Metrics" at bounding box center [394, 247] width 153 height 422
click at [470, 24] on icon at bounding box center [464, 24] width 11 height 11
